Goal: Task Accomplishment & Management: Complete application form

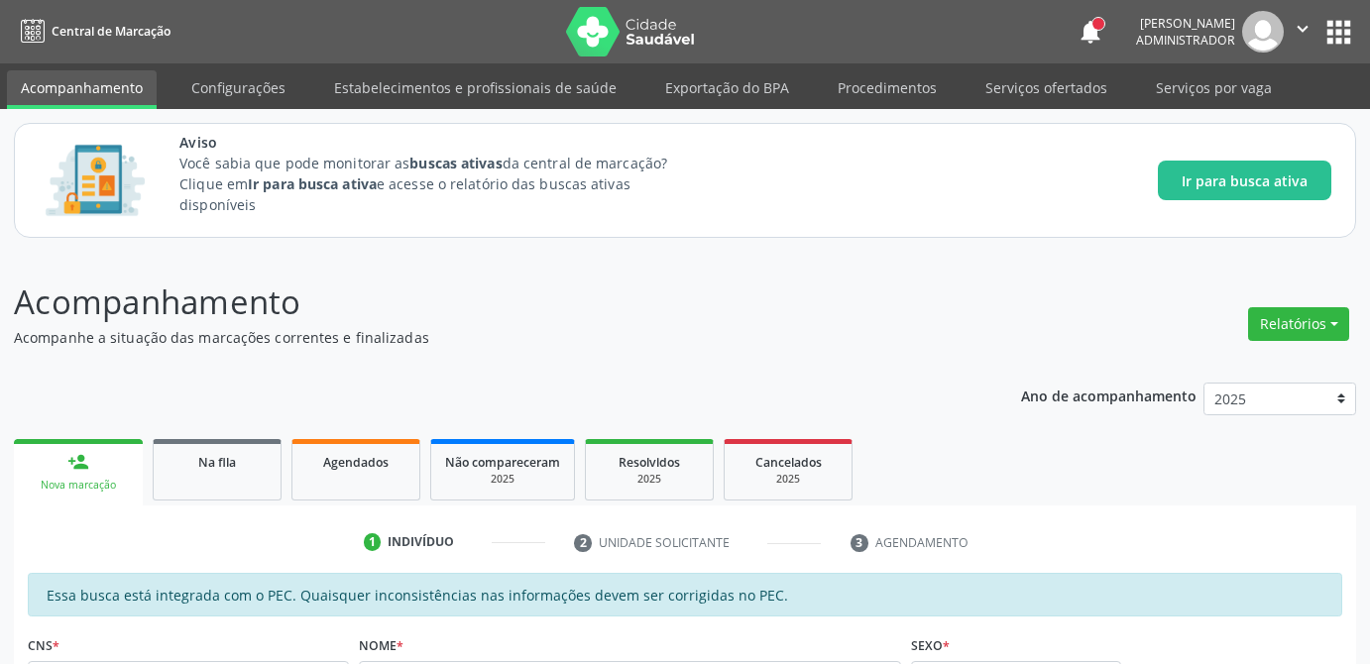
scroll to position [34, 0]
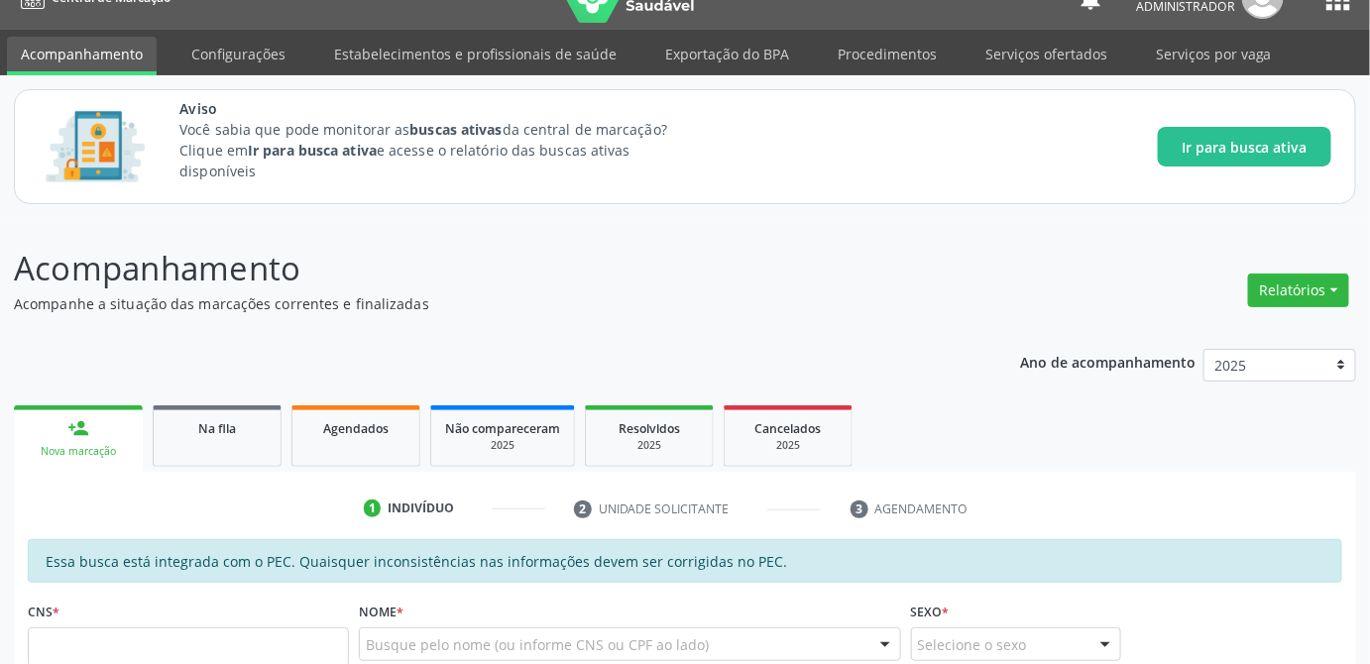
click at [752, 289] on p "Acompanhamento" at bounding box center [484, 269] width 940 height 50
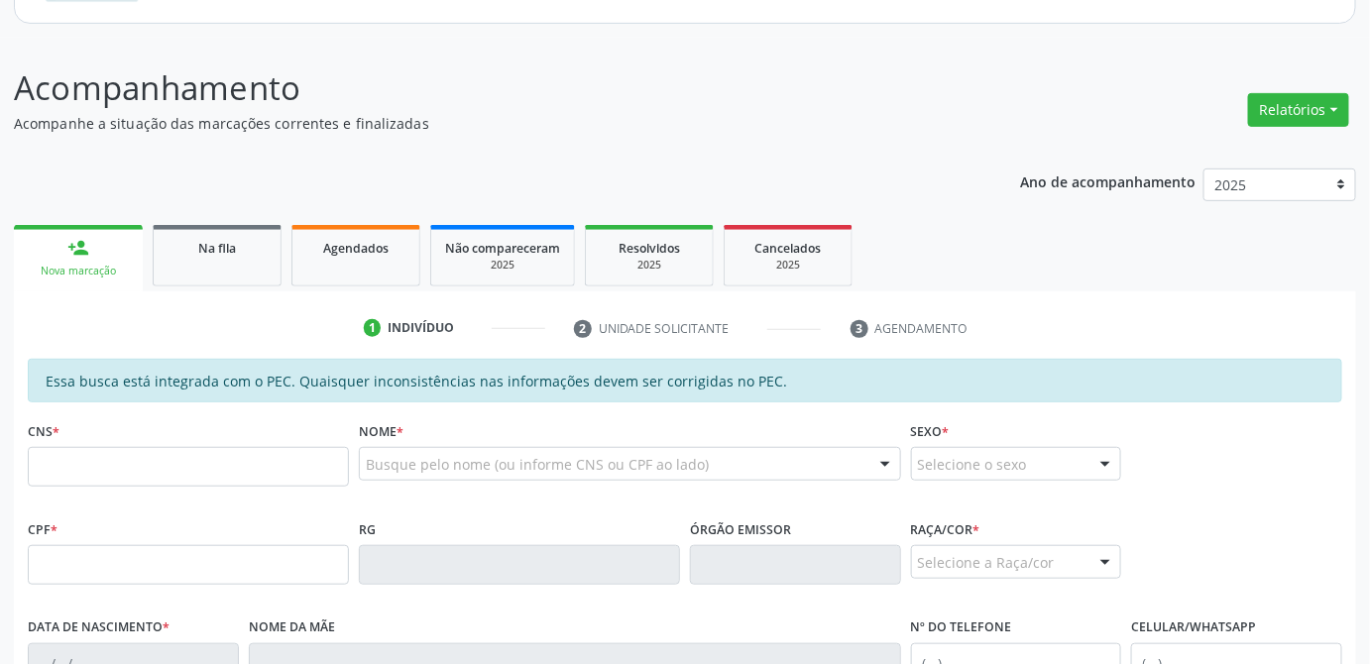
scroll to position [304, 0]
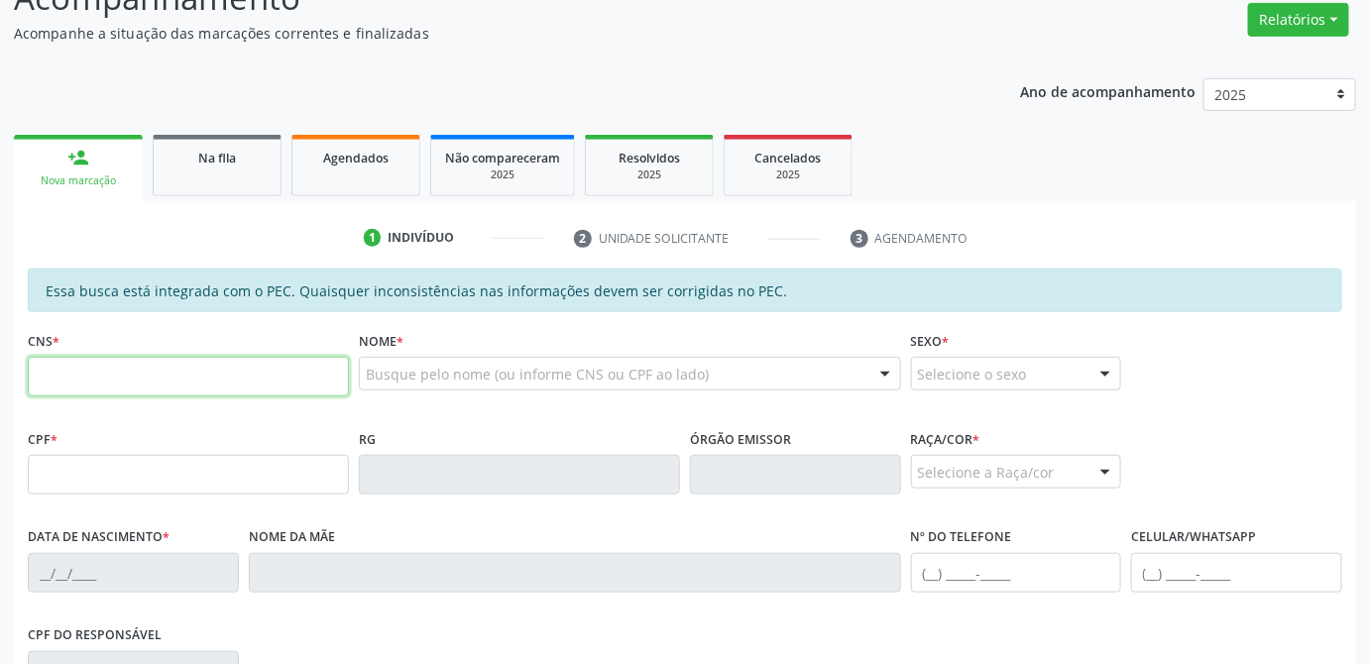
click at [202, 368] on input "text" at bounding box center [188, 377] width 321 height 40
type input "708 6000 6342 4384"
type input "020.389.394-89"
type input "[DATE]"
type input "[PERSON_NAME]"
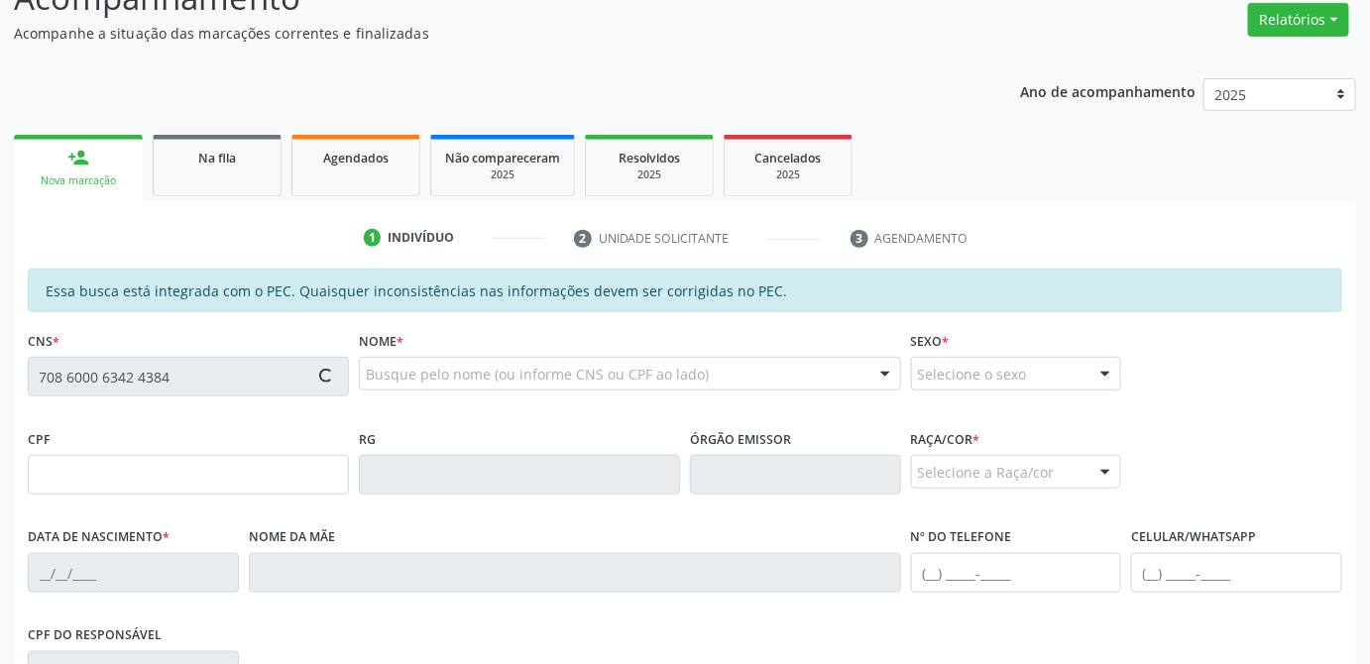
type input "[PHONE_NUMBER]"
type input "21"
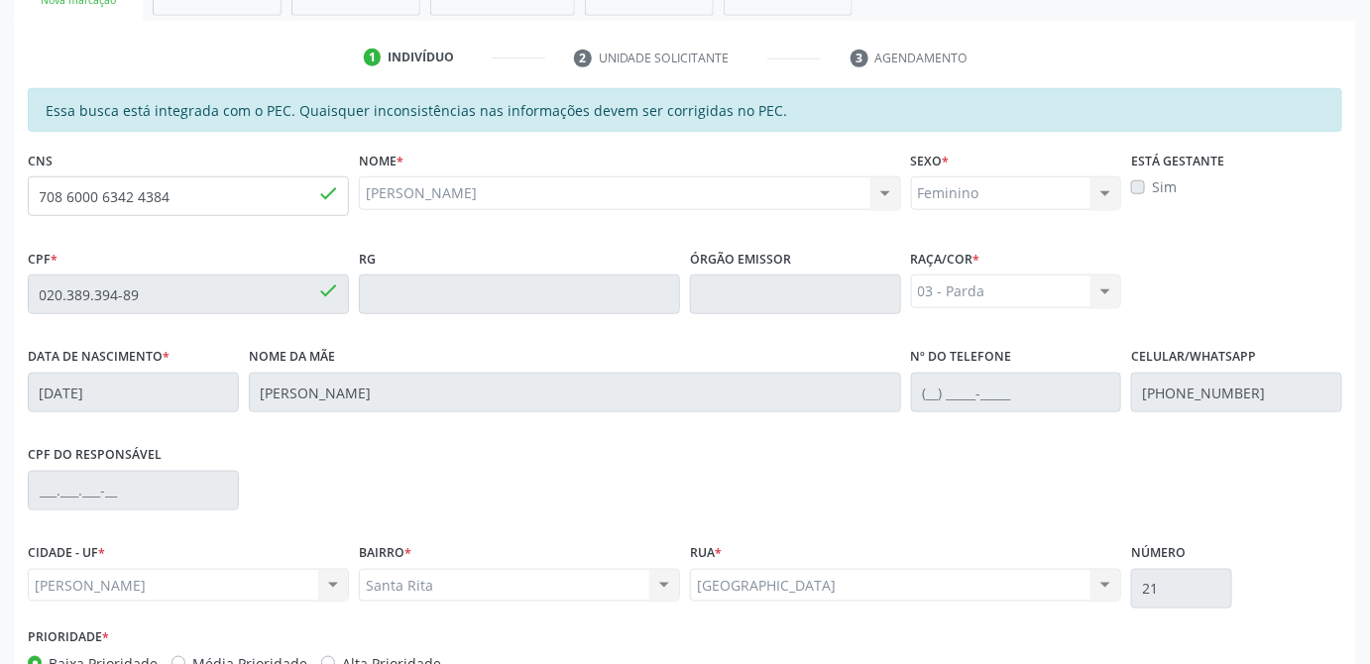
scroll to position [608, 0]
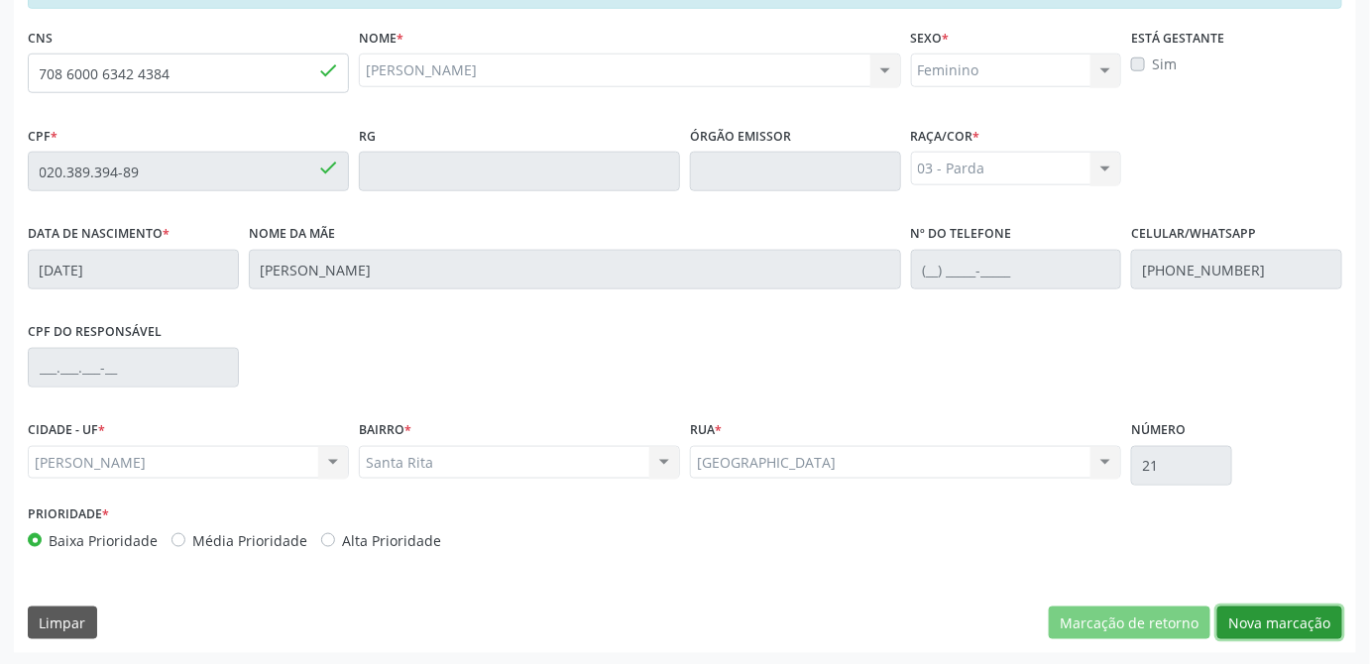
click at [1300, 622] on button "Nova marcação" at bounding box center [1279, 624] width 125 height 34
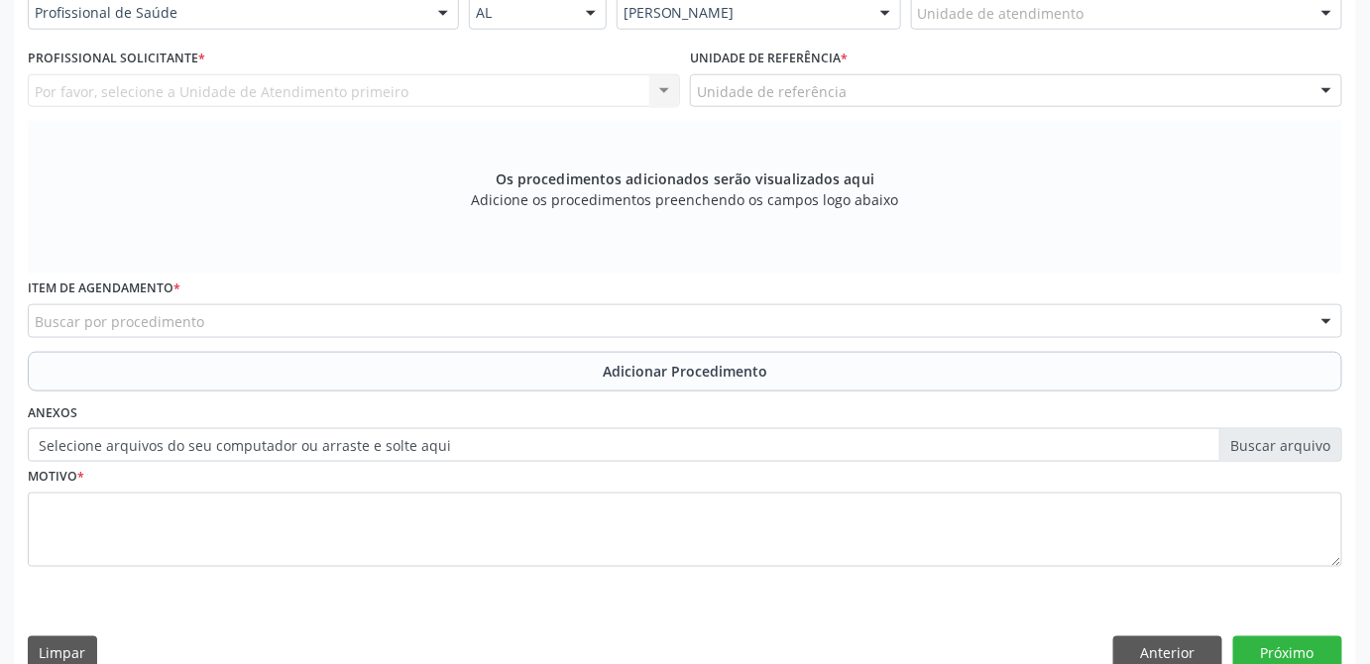
scroll to position [428, 0]
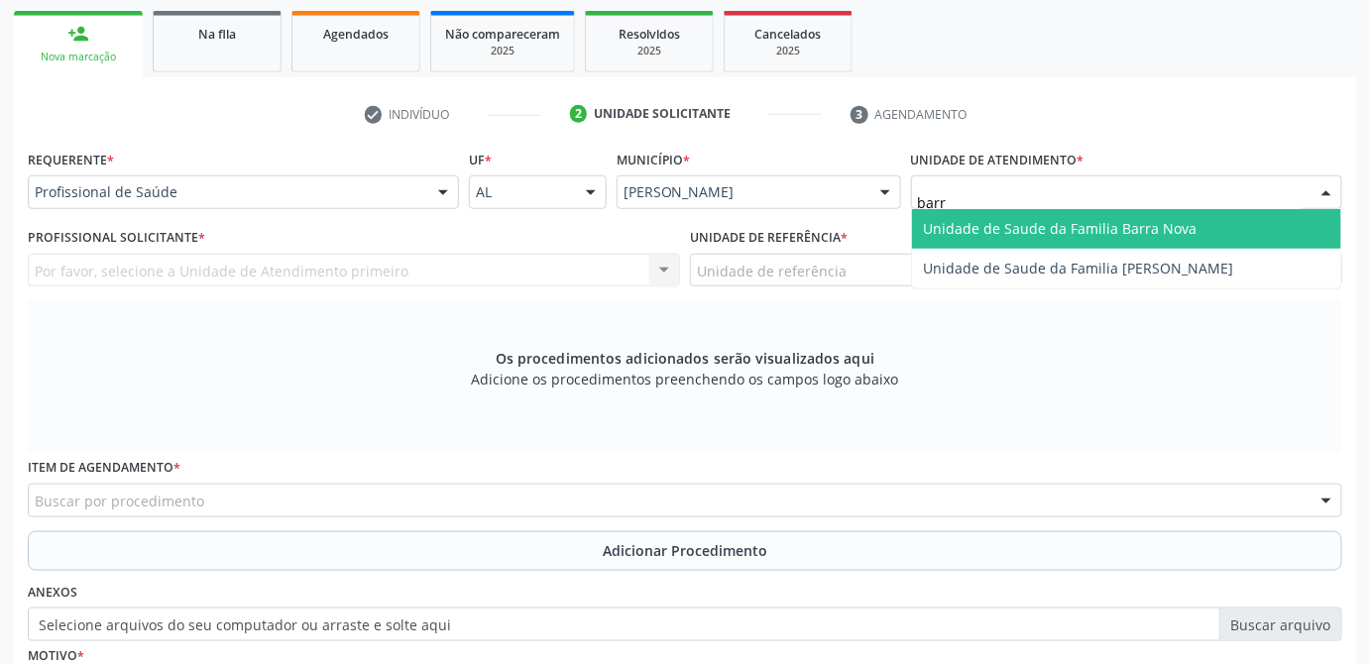
type input "barra"
click at [1057, 231] on span "Unidade de Saude da Familia Barra Nova" at bounding box center [1061, 228] width 274 height 19
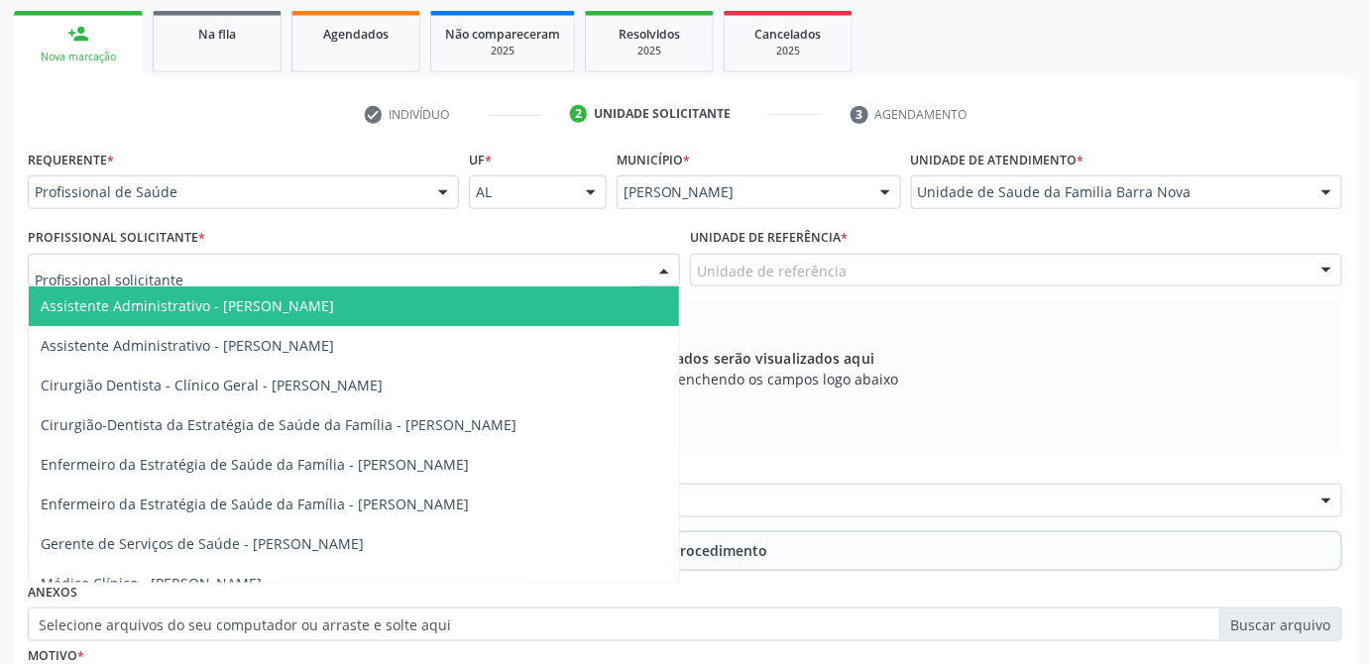
click at [326, 267] on div at bounding box center [354, 271] width 652 height 34
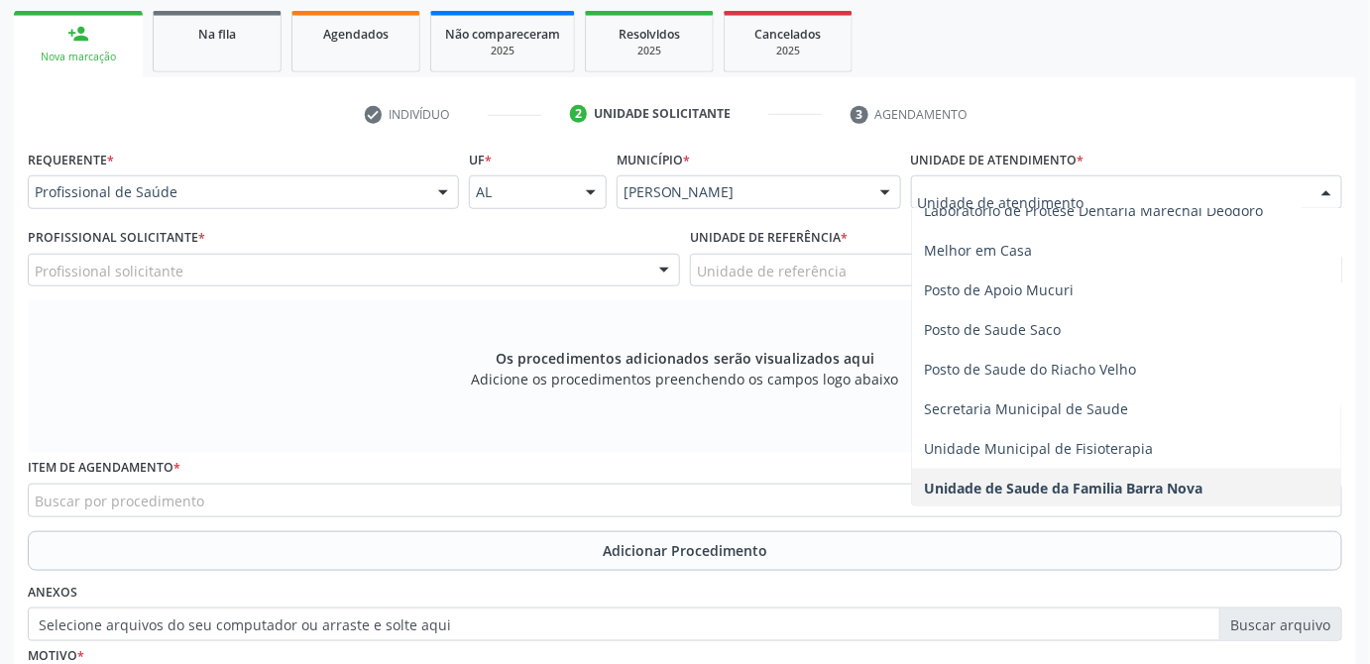
scroll to position [901, 0]
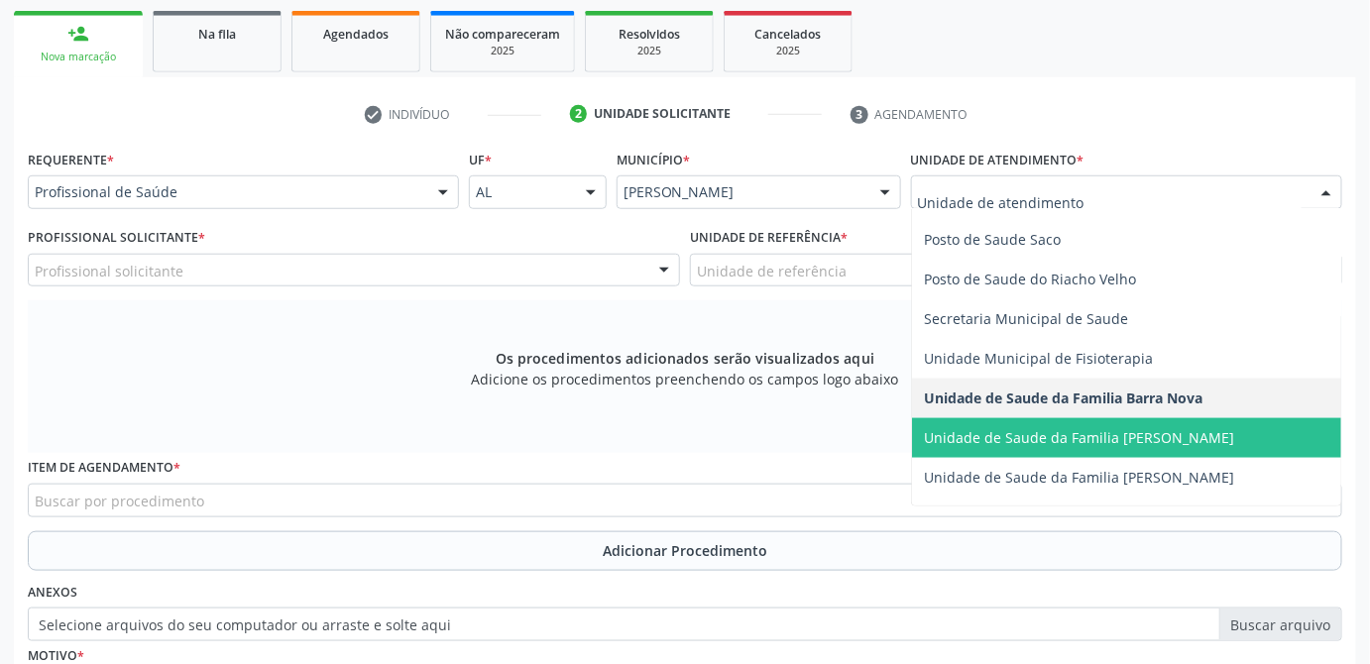
click at [1119, 436] on span "Unidade de Saude da Familia [PERSON_NAME]" at bounding box center [1079, 437] width 310 height 19
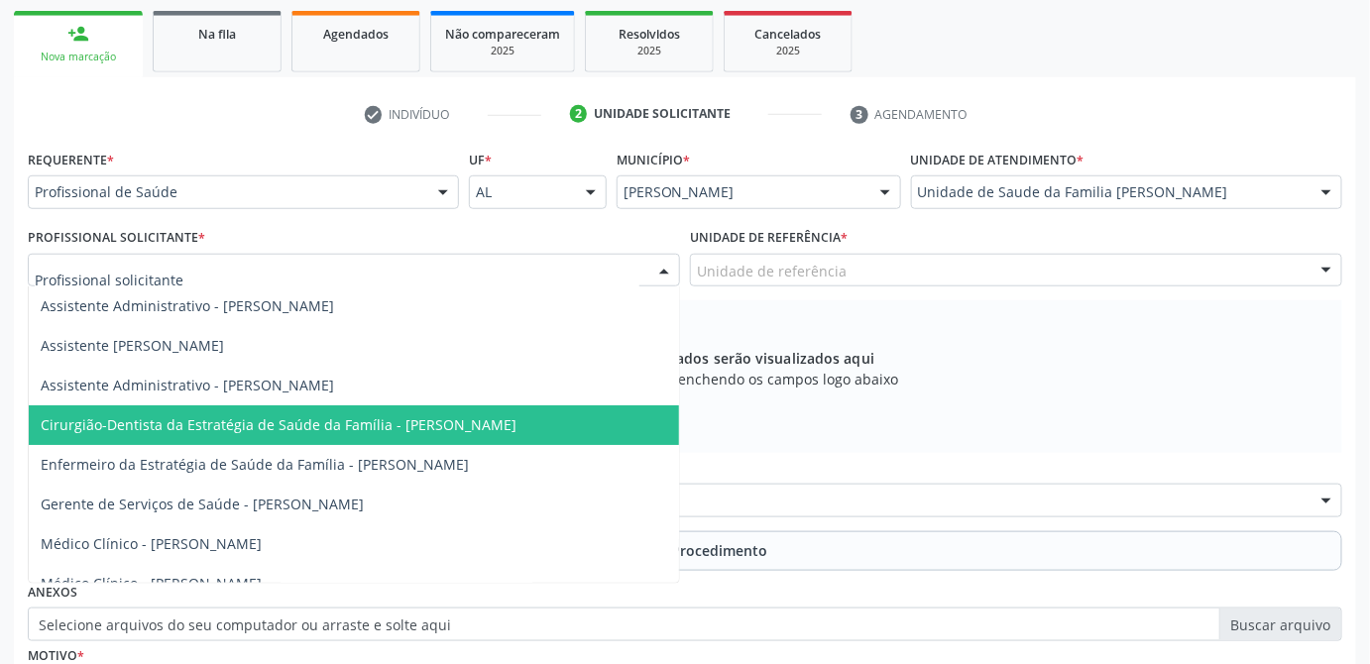
scroll to position [59, 0]
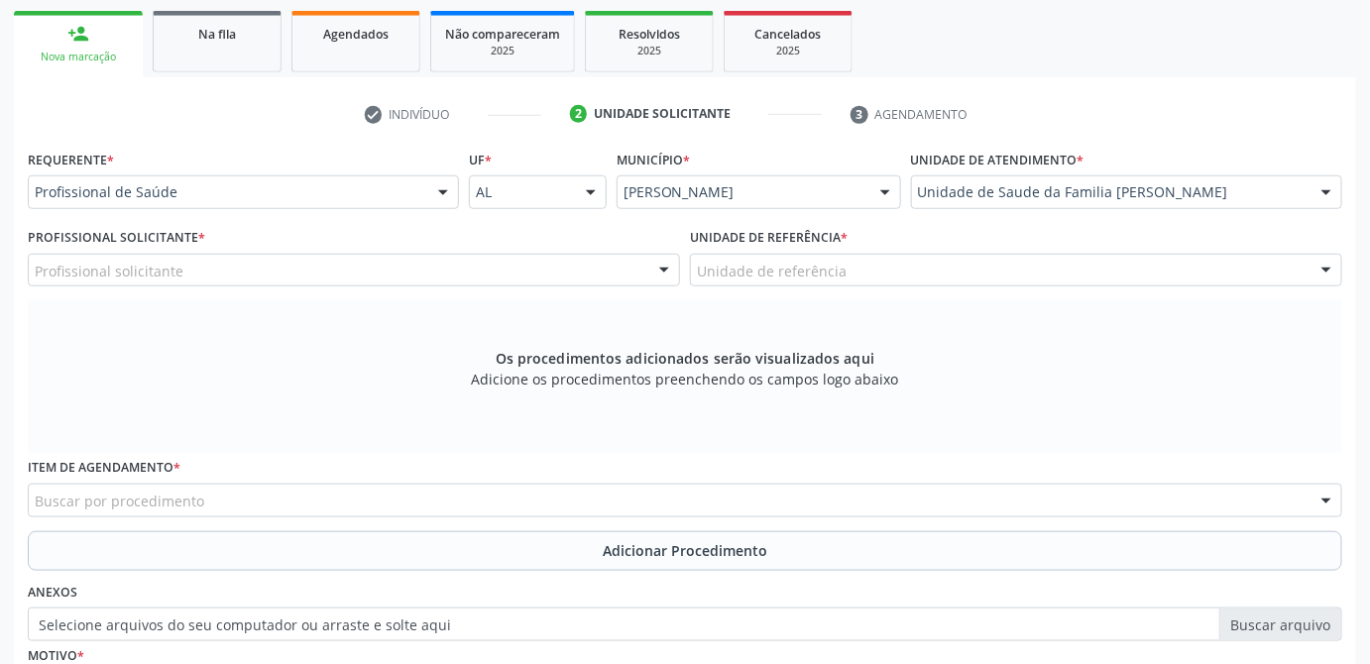
click at [1063, 426] on div "Os procedimentos adicionados serão visualizados aqui Adicione os procedimentos …" at bounding box center [685, 376] width 1314 height 153
